Goal: Go to known website: Access a specific website the user already knows

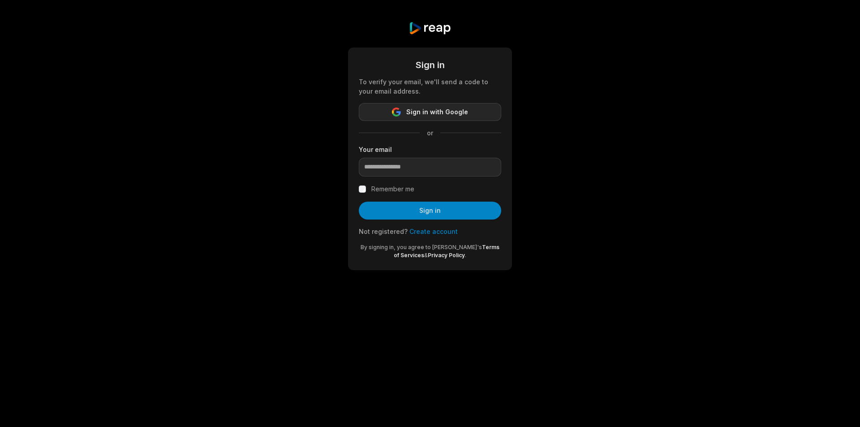
click at [450, 118] on button "Sign in with Google" at bounding box center [430, 112] width 142 height 18
click at [450, 117] on button "Sign in with Google" at bounding box center [430, 112] width 142 height 18
